Goal: Transaction & Acquisition: Book appointment/travel/reservation

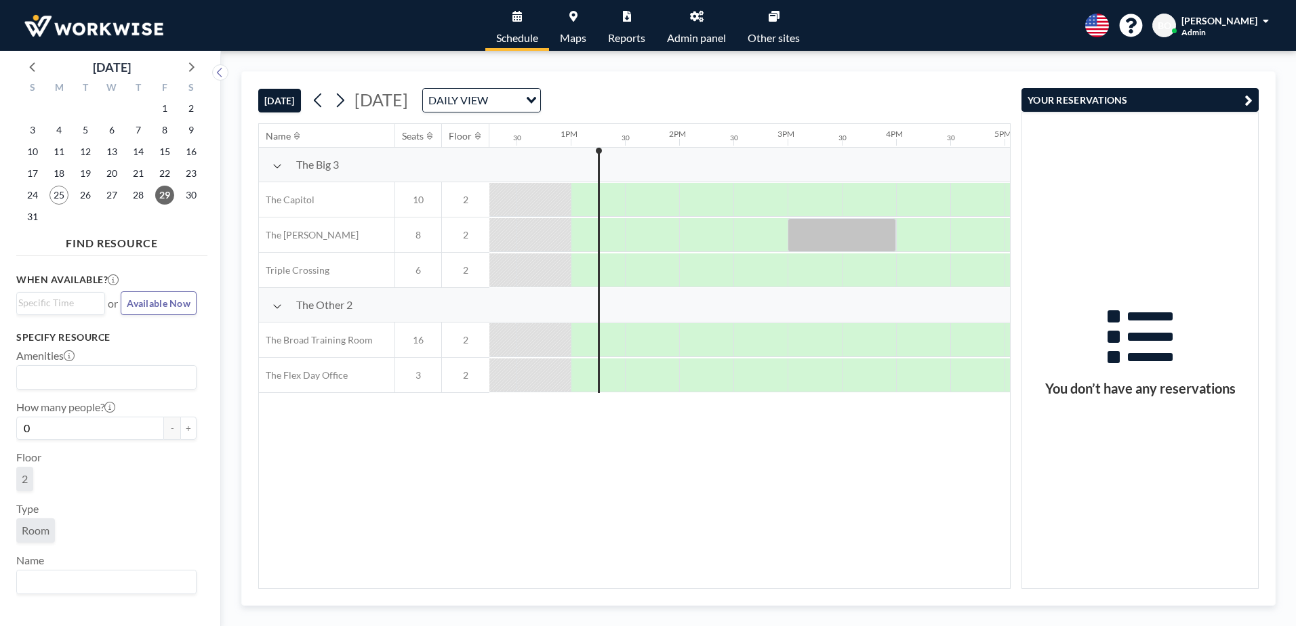
scroll to position [0, 1318]
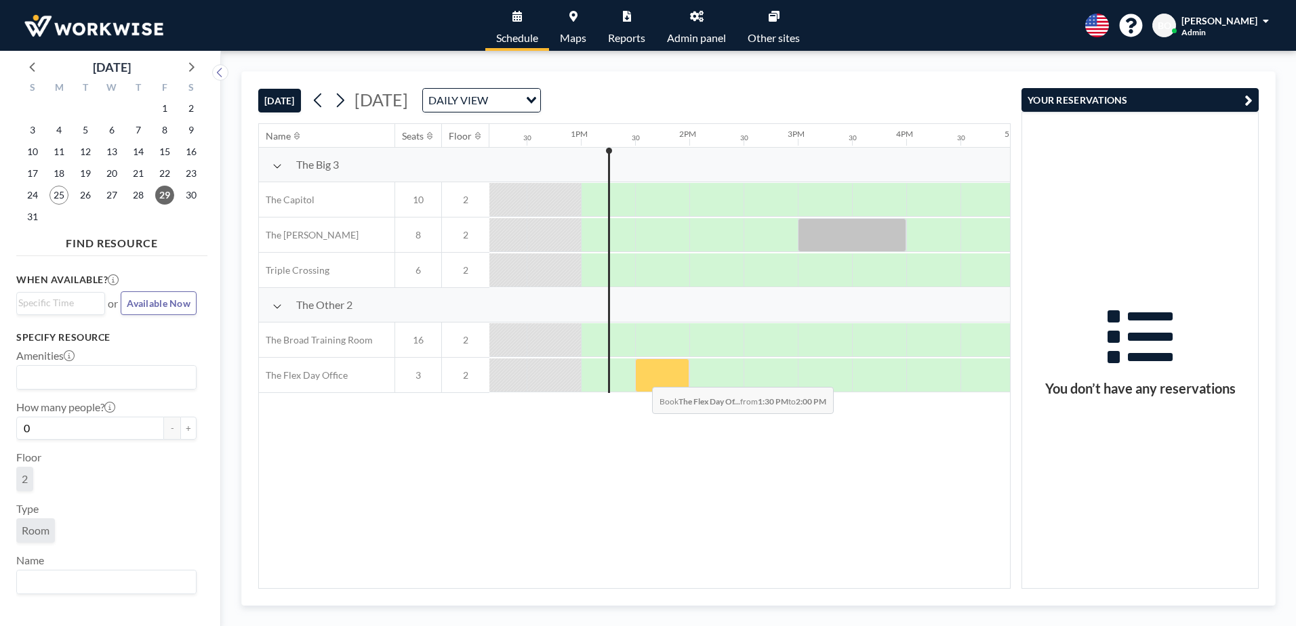
click at [641, 377] on div at bounding box center [662, 376] width 54 height 34
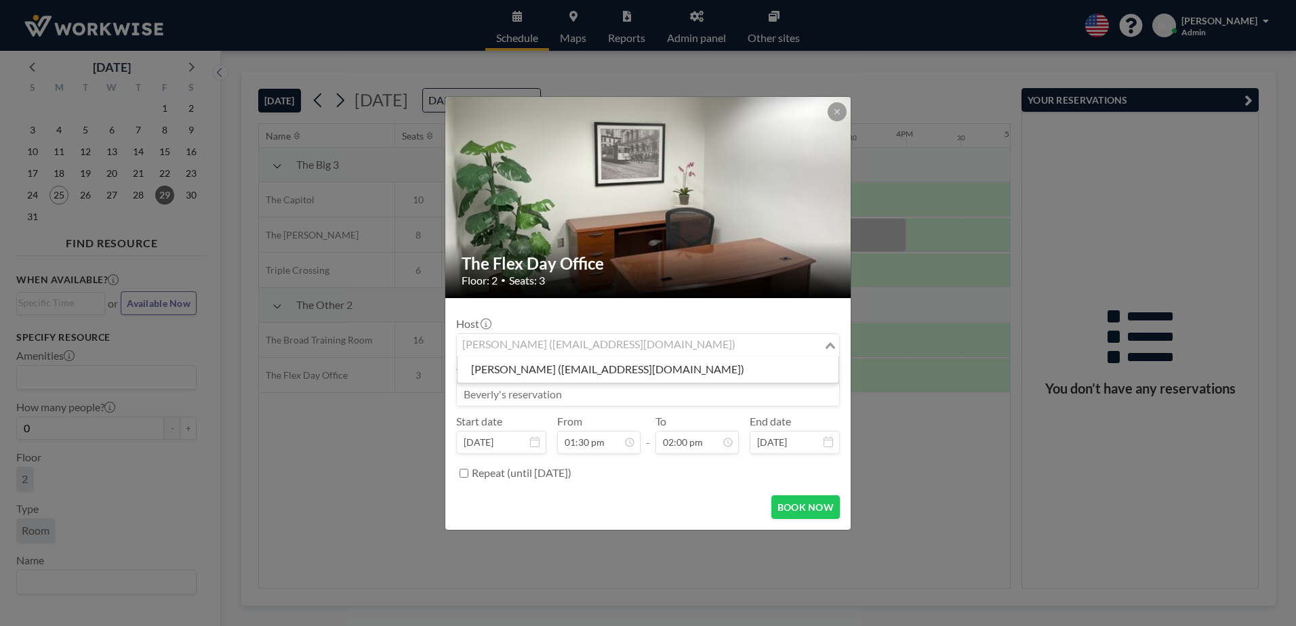
click at [645, 343] on div "[PERSON_NAME] ([EMAIL_ADDRESS][DOMAIN_NAME])" at bounding box center [640, 344] width 367 height 20
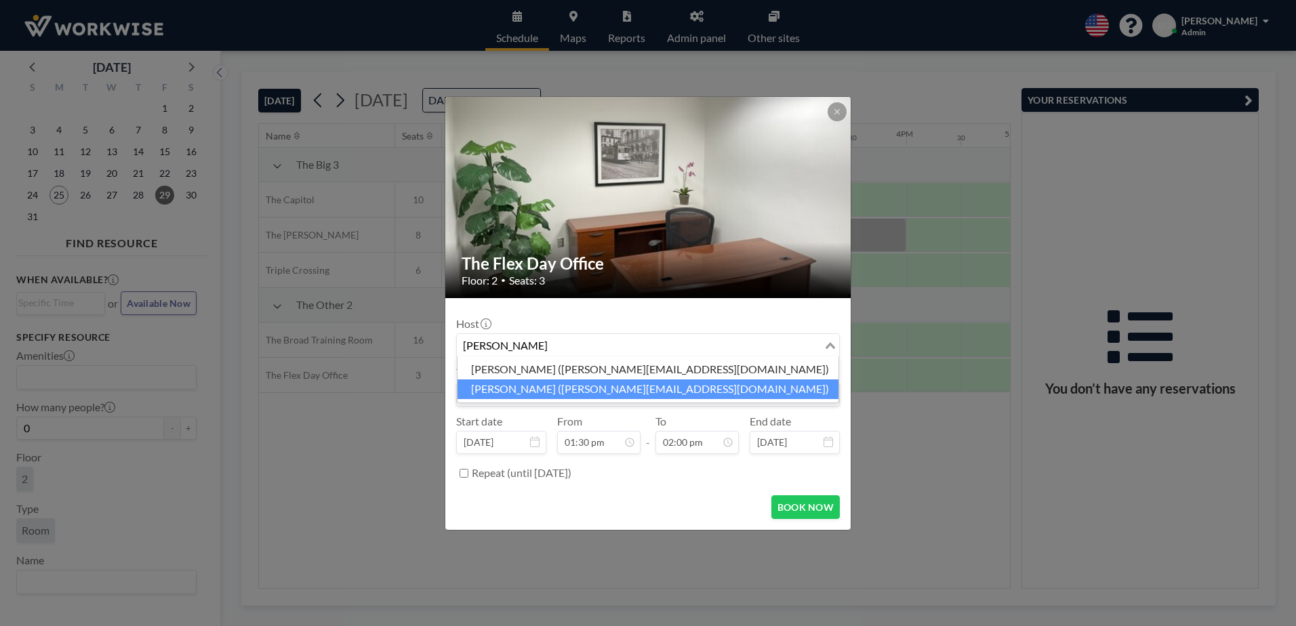
click at [605, 392] on li "[PERSON_NAME] ([PERSON_NAME][EMAIL_ADDRESS][DOMAIN_NAME])" at bounding box center [647, 390] width 381 height 20
type input "[PERSON_NAME]"
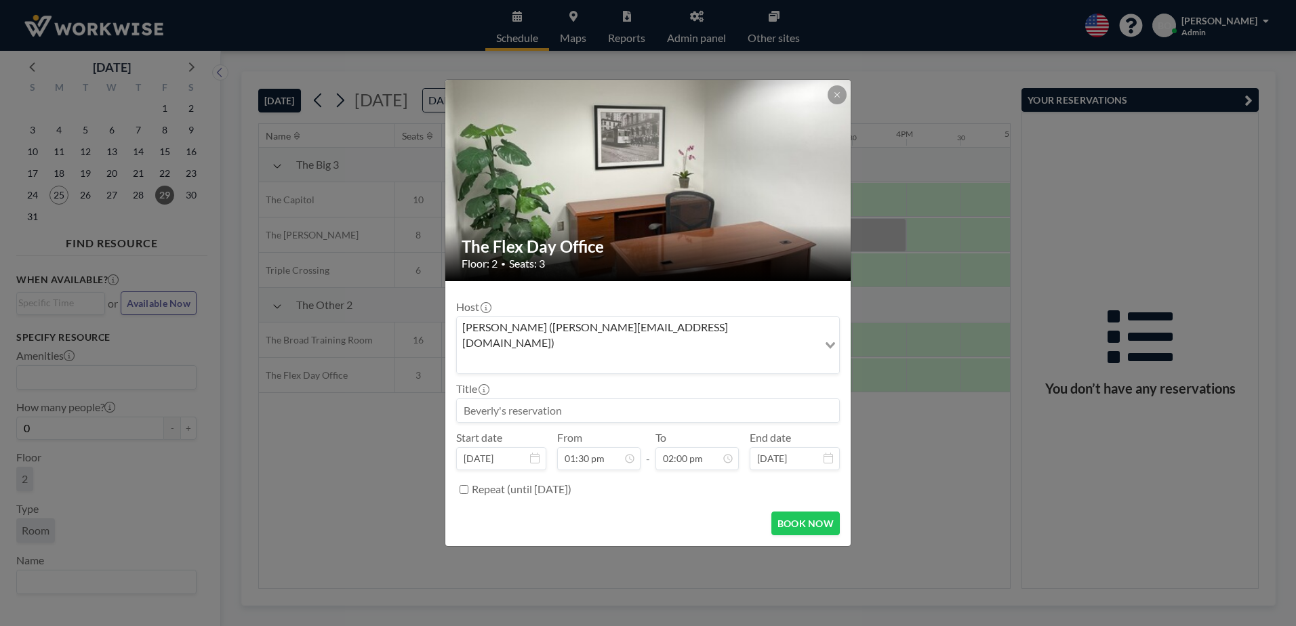
click at [596, 399] on input at bounding box center [648, 410] width 382 height 23
type input "Attorney [PERSON_NAME]"
click at [626, 318] on div "02:30 pm" at bounding box center [665, 330] width 159 height 24
type input "02:30 pm"
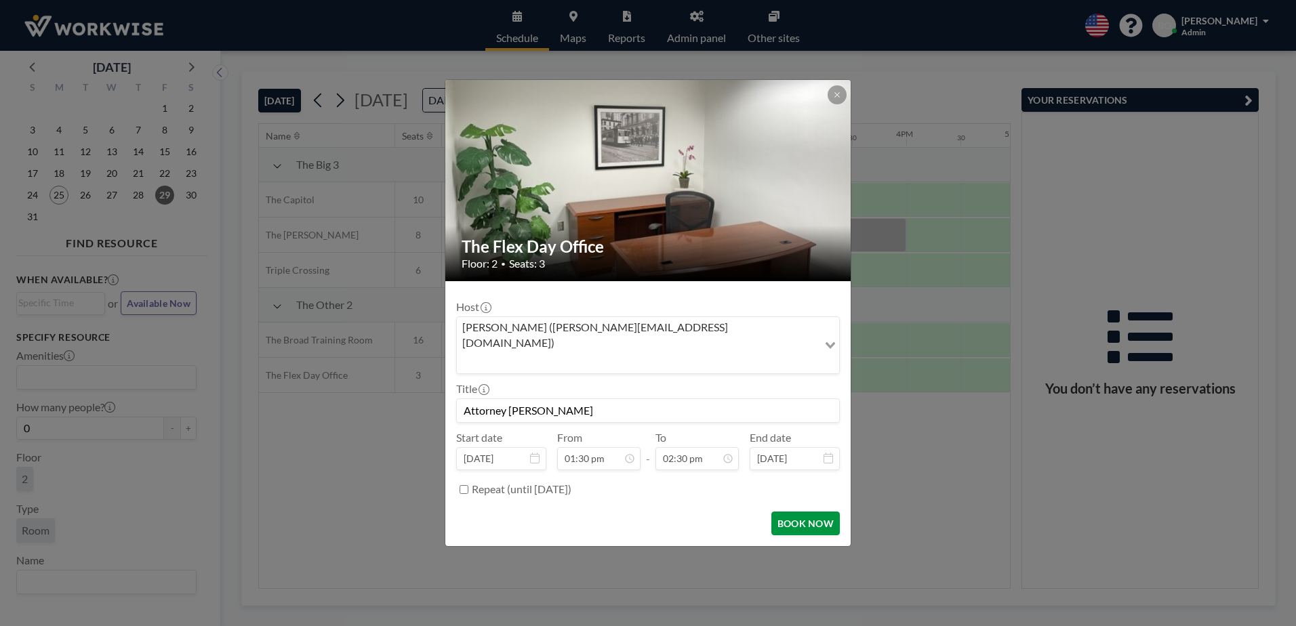
click at [814, 512] on button "BOOK NOW" at bounding box center [805, 524] width 68 height 24
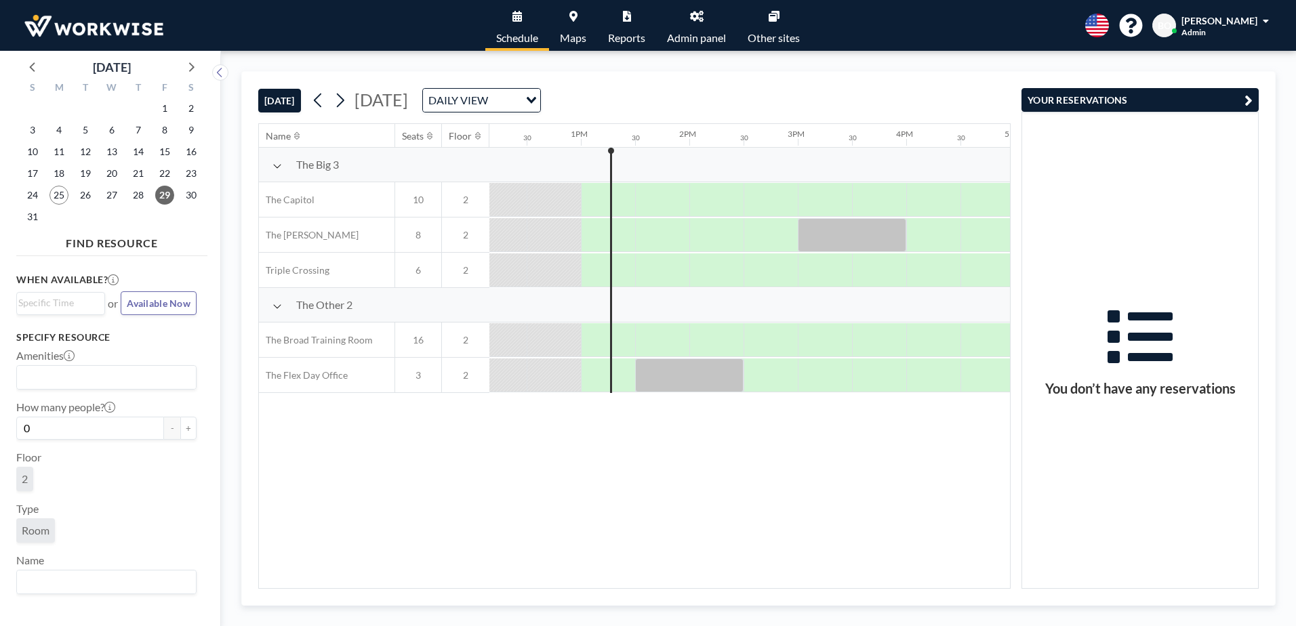
drag, startPoint x: 692, startPoint y: 581, endPoint x: 749, endPoint y: 584, distance: 57.0
click at [749, 584] on div "Name Seats Floor 12AM 30 1AM 30 2AM 30 3AM 30 4AM 30 5AM 30 6AM 30 7AM 30 8AM 3…" at bounding box center [634, 356] width 751 height 464
